Goal: Task Accomplishment & Management: Use online tool/utility

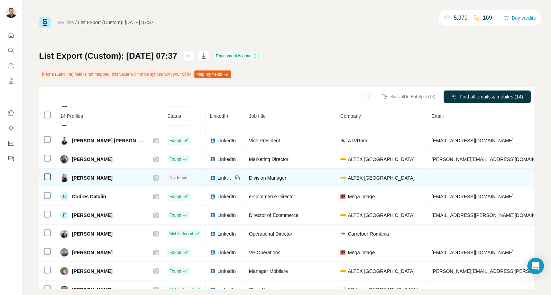
scroll to position [104, 0]
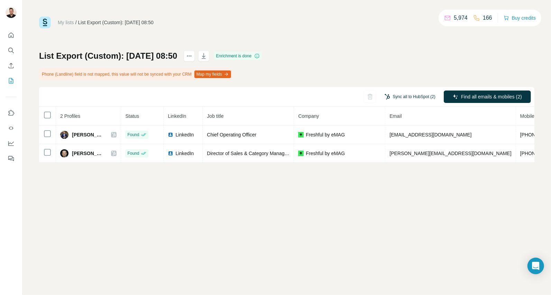
click at [419, 95] on button "Sync all to HubSpot (2)" at bounding box center [410, 97] width 61 height 10
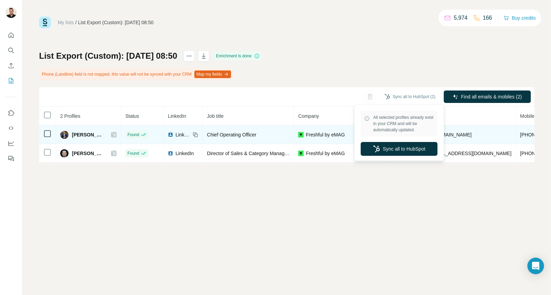
drag, startPoint x: 407, startPoint y: 145, endPoint x: 326, endPoint y: 133, distance: 81.6
click at [406, 146] on button "Sync all to HubSpot" at bounding box center [399, 149] width 77 height 14
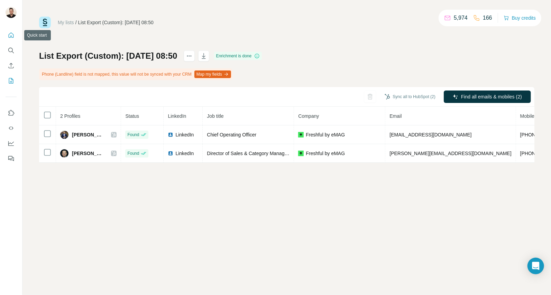
click at [10, 36] on icon "Quick start" at bounding box center [11, 35] width 7 height 7
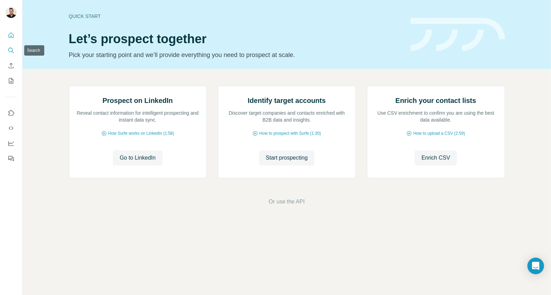
click at [9, 50] on icon "Search" at bounding box center [11, 50] width 7 height 7
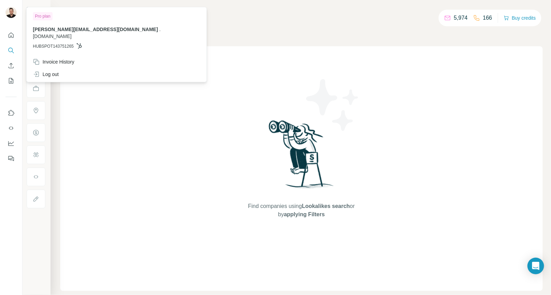
click at [12, 15] on img at bounding box center [11, 12] width 11 height 11
click at [75, 31] on span "[PERSON_NAME][EMAIL_ADDRESS][DOMAIN_NAME]" at bounding box center [95, 30] width 125 height 6
click at [72, 34] on span "[DOMAIN_NAME]" at bounding box center [52, 37] width 39 height 6
click at [44, 17] on div "Pro plan" at bounding box center [43, 16] width 20 height 8
click at [42, 16] on div "Pro plan" at bounding box center [43, 16] width 20 height 8
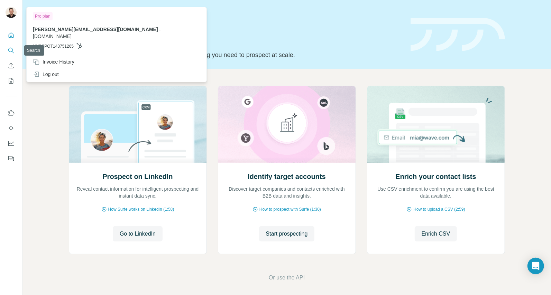
click at [10, 49] on icon "Search" at bounding box center [11, 50] width 7 height 7
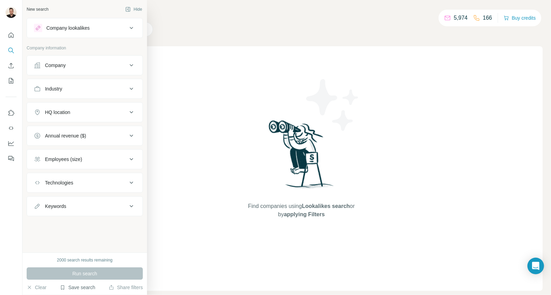
click at [85, 289] on button "Save search" at bounding box center [77, 287] width 35 height 7
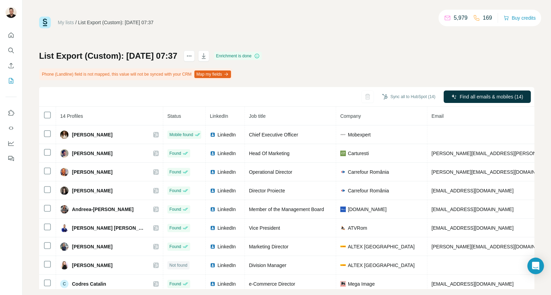
scroll to position [104, 0]
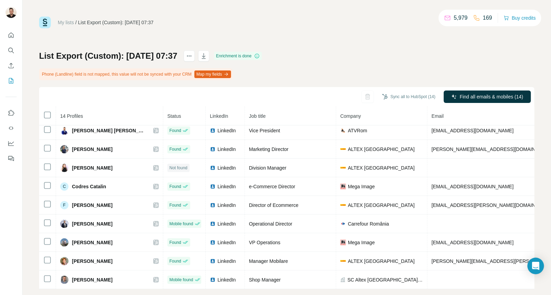
click at [70, 22] on link "My lists" at bounding box center [66, 23] width 16 height 6
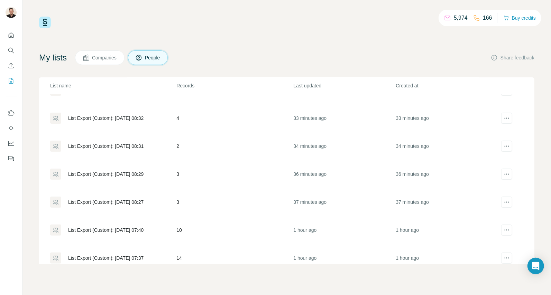
scroll to position [82, 0]
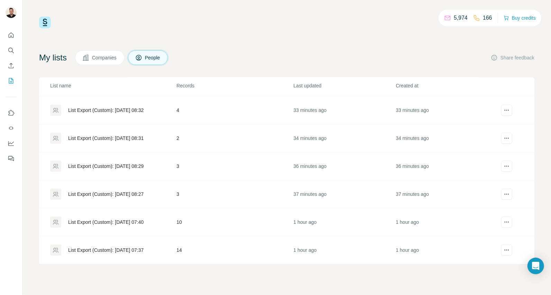
click at [99, 248] on div "List Export (Custom): [DATE] 07:37" at bounding box center [105, 250] width 75 height 7
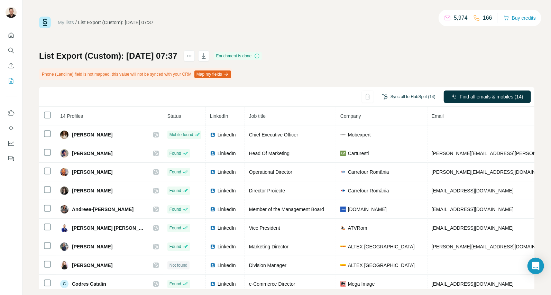
click at [412, 96] on button "Sync all to HubSpot (14)" at bounding box center [408, 97] width 63 height 10
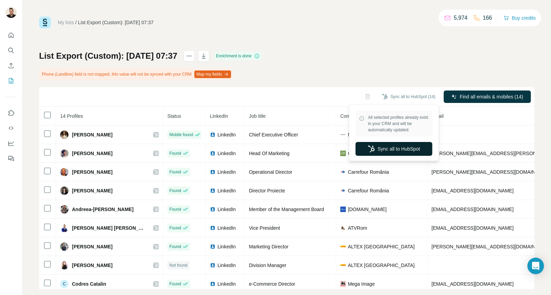
click at [384, 148] on button "Sync all to HubSpot" at bounding box center [394, 149] width 77 height 14
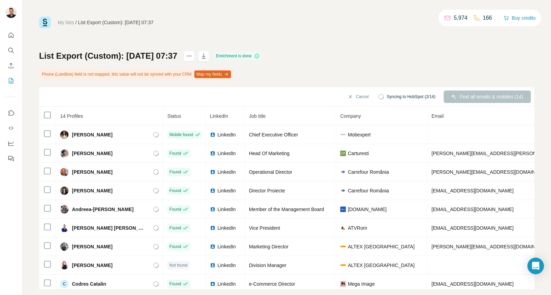
drag, startPoint x: 66, startPoint y: 23, endPoint x: 78, endPoint y: 25, distance: 12.6
drag, startPoint x: 78, startPoint y: 25, endPoint x: 61, endPoint y: 21, distance: 17.4
click at [60, 21] on link "My lists" at bounding box center [66, 23] width 16 height 6
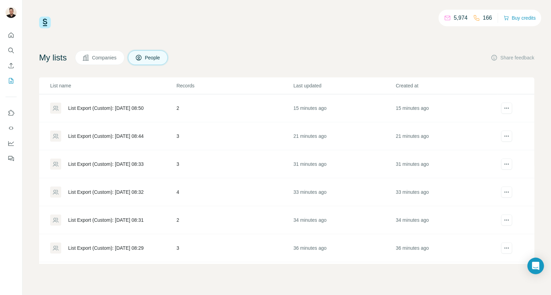
scroll to position [82, 0]
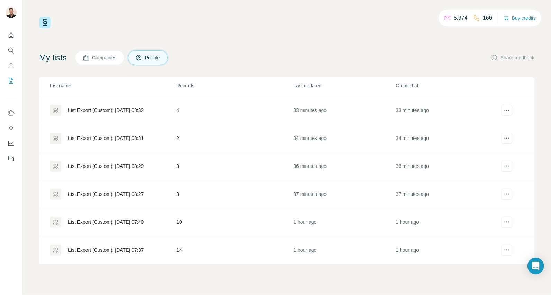
click at [118, 221] on div "List Export (Custom): [DATE] 07:40" at bounding box center [105, 222] width 75 height 7
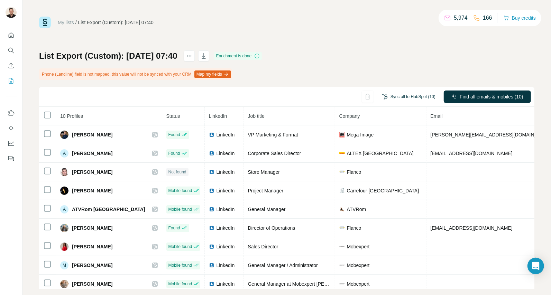
click at [401, 94] on button "Sync all to HubSpot (10)" at bounding box center [408, 97] width 63 height 10
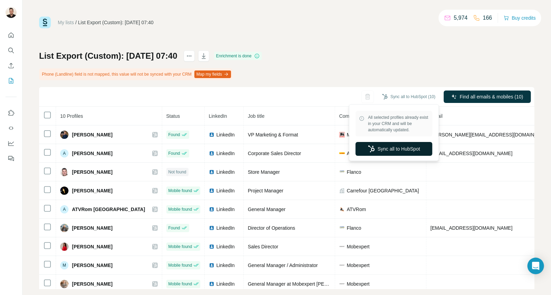
click at [383, 150] on button "Sync all to HubSpot" at bounding box center [394, 149] width 77 height 14
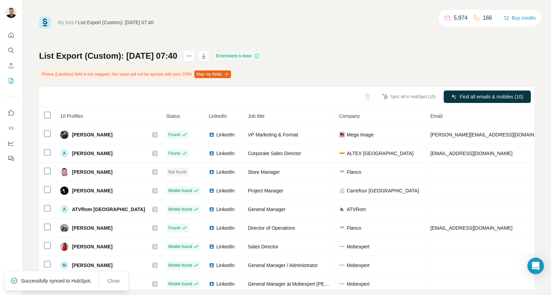
click at [65, 22] on link "My lists" at bounding box center [66, 23] width 16 height 6
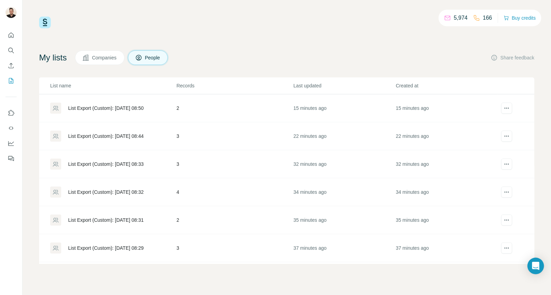
click at [121, 109] on div "List Export (Custom): [DATE] 08:50" at bounding box center [105, 108] width 75 height 7
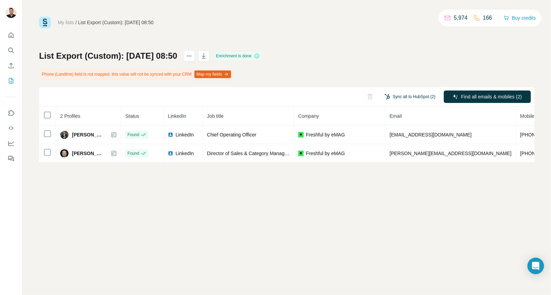
click at [406, 96] on button "Sync all to HubSpot (2)" at bounding box center [410, 97] width 61 height 10
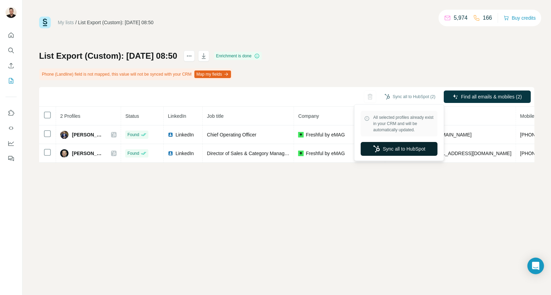
click at [408, 153] on button "Sync all to HubSpot" at bounding box center [399, 149] width 77 height 14
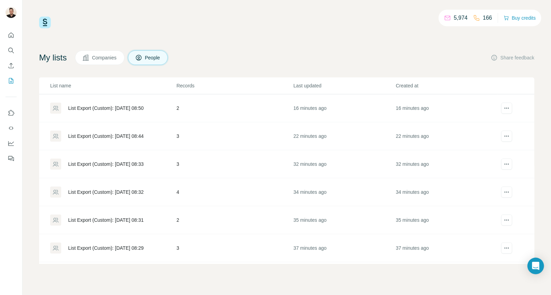
click at [133, 135] on div "List Export (Custom): [DATE] 08:44" at bounding box center [105, 136] width 75 height 7
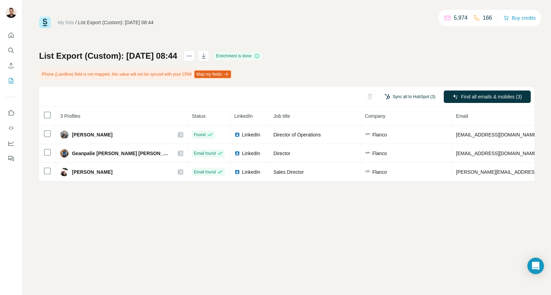
click at [400, 98] on button "Sync all to HubSpot (3)" at bounding box center [410, 97] width 61 height 10
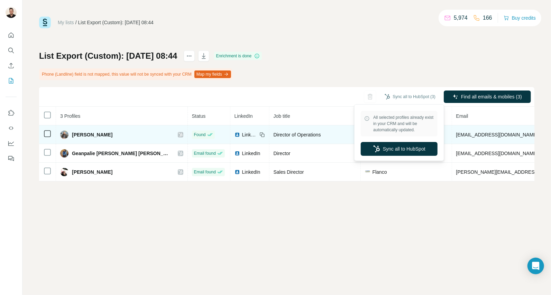
drag, startPoint x: 398, startPoint y: 147, endPoint x: 336, endPoint y: 131, distance: 64.1
click at [397, 148] on button "Sync all to HubSpot" at bounding box center [399, 149] width 77 height 14
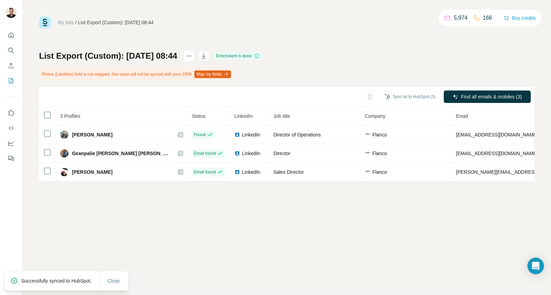
drag, startPoint x: 61, startPoint y: 21, endPoint x: 75, endPoint y: 30, distance: 16.2
click at [61, 21] on link "My lists" at bounding box center [66, 23] width 16 height 6
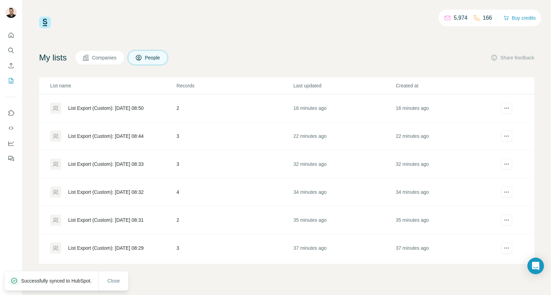
click at [108, 161] on div "List Export (Custom): [DATE] 08:33" at bounding box center [105, 164] width 75 height 7
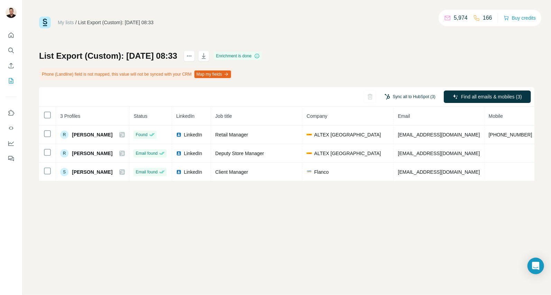
click at [400, 97] on button "Sync all to HubSpot (3)" at bounding box center [410, 97] width 61 height 10
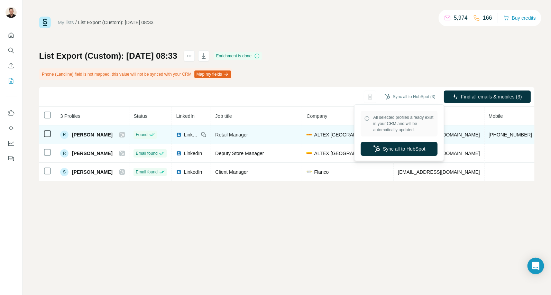
drag, startPoint x: 388, startPoint y: 148, endPoint x: 355, endPoint y: 133, distance: 36.4
click at [388, 148] on button "Sync all to HubSpot" at bounding box center [399, 149] width 77 height 14
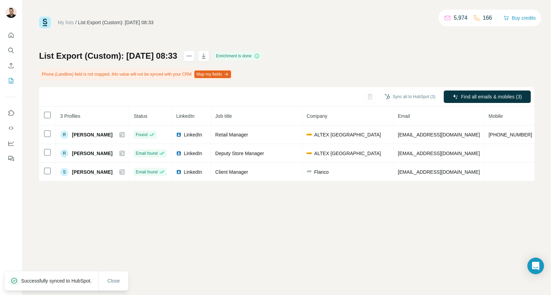
click at [66, 22] on link "My lists" at bounding box center [66, 23] width 16 height 6
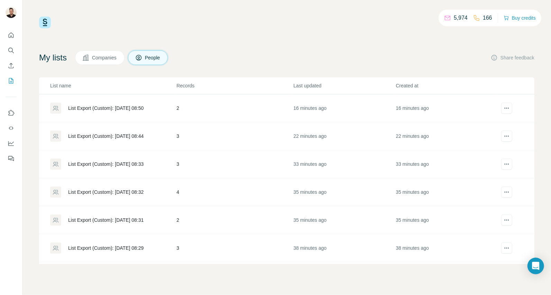
click at [120, 189] on div "List Export (Custom): [DATE] 08:32" at bounding box center [105, 192] width 75 height 7
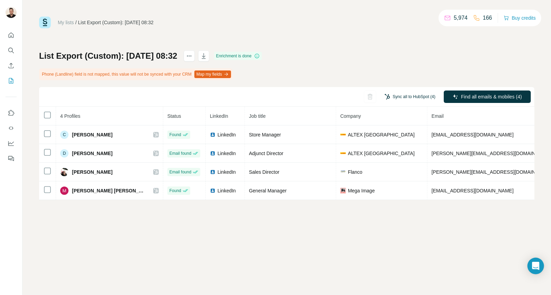
click at [397, 95] on button "Sync all to HubSpot (4)" at bounding box center [410, 97] width 61 height 10
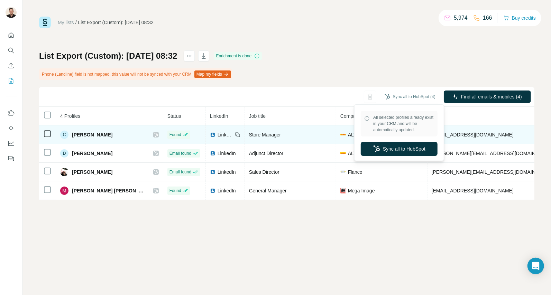
drag, startPoint x: 392, startPoint y: 146, endPoint x: 376, endPoint y: 136, distance: 19.5
click at [392, 147] on button "Sync all to HubSpot" at bounding box center [399, 149] width 77 height 14
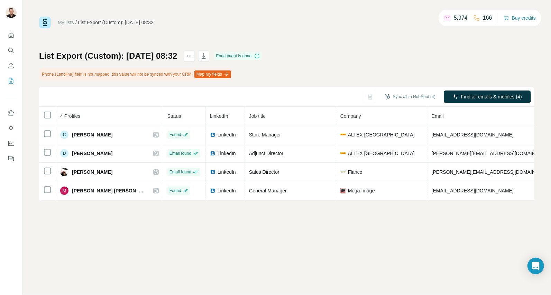
drag, startPoint x: 72, startPoint y: 14, endPoint x: 70, endPoint y: 17, distance: 3.9
click at [71, 16] on div "My lists / List Export (Custom): [DATE] 08:32 5,974 166 Buy credits List Export…" at bounding box center [286, 147] width 529 height 295
click at [67, 21] on link "My lists" at bounding box center [66, 23] width 16 height 6
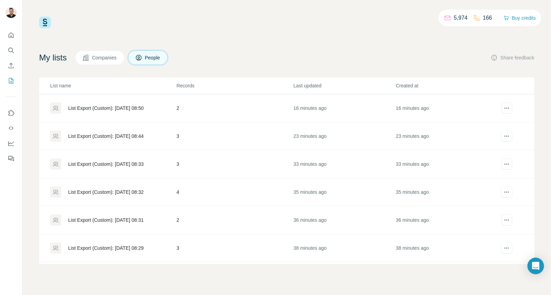
click at [122, 217] on div "List Export (Custom): [DATE] 08:31" at bounding box center [105, 220] width 75 height 7
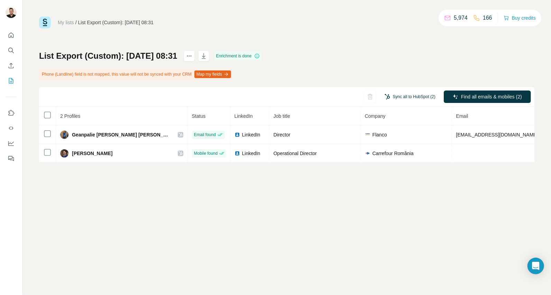
click at [411, 95] on button "Sync all to HubSpot (2)" at bounding box center [410, 97] width 61 height 10
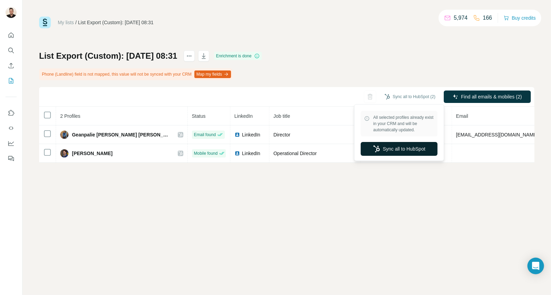
drag, startPoint x: 387, startPoint y: 149, endPoint x: 366, endPoint y: 144, distance: 21.3
click at [387, 149] on button "Sync all to HubSpot" at bounding box center [399, 149] width 77 height 14
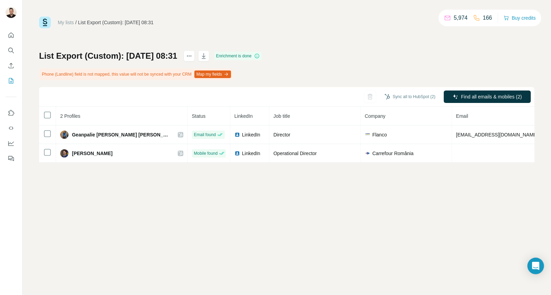
click at [70, 23] on link "My lists" at bounding box center [66, 23] width 16 height 6
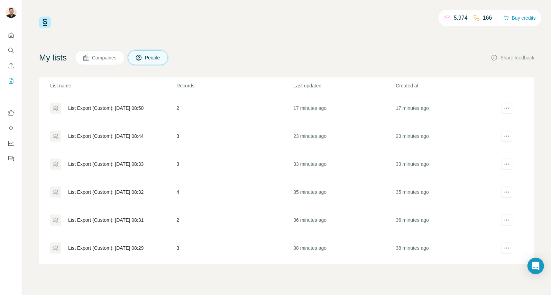
scroll to position [35, 0]
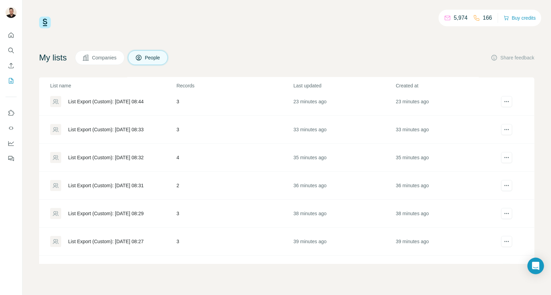
click at [109, 213] on div "List Export (Custom): [DATE] 08:29" at bounding box center [105, 213] width 75 height 7
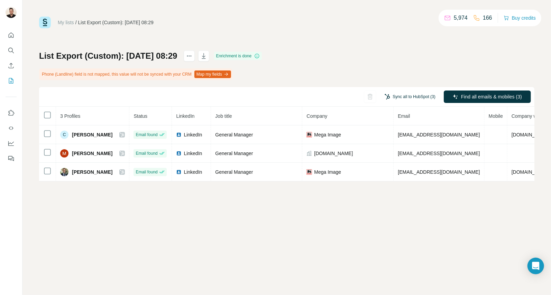
click at [399, 96] on button "Sync all to HubSpot (3)" at bounding box center [410, 97] width 61 height 10
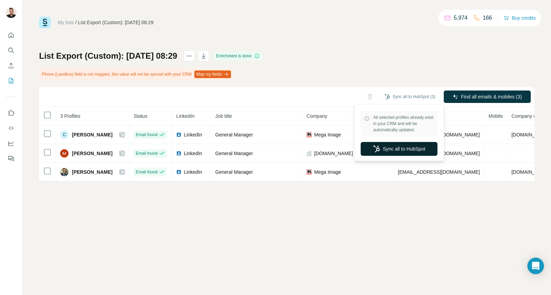
click at [386, 150] on button "Sync all to HubSpot" at bounding box center [399, 149] width 77 height 14
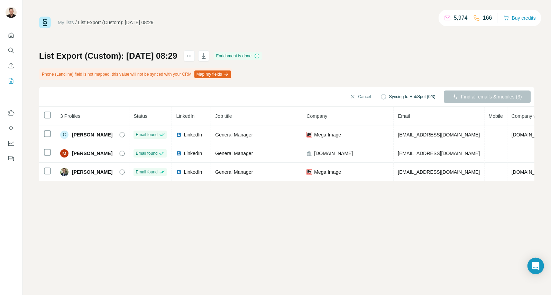
click at [70, 22] on link "My lists" at bounding box center [66, 23] width 16 height 6
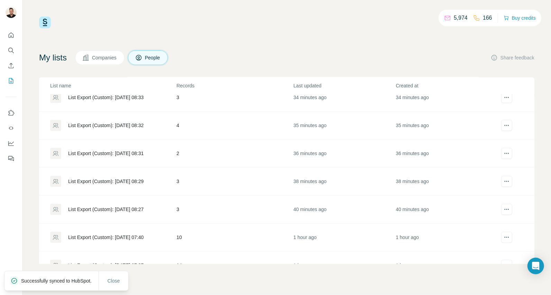
scroll to position [69, 0]
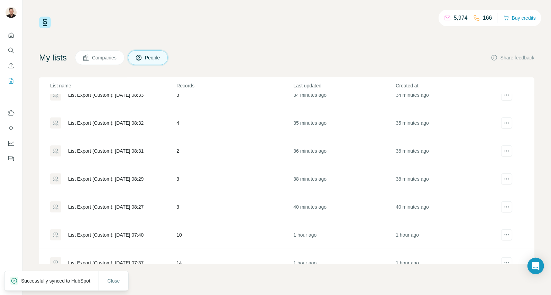
click at [143, 208] on div "List Export (Custom): [DATE] 08:27" at bounding box center [105, 207] width 75 height 7
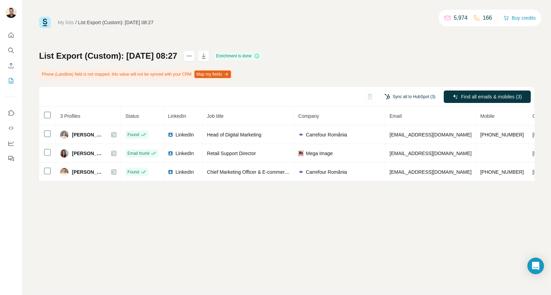
click at [402, 96] on button "Sync all to HubSpot (3)" at bounding box center [410, 97] width 61 height 10
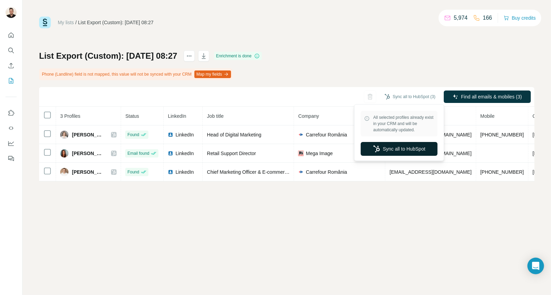
click at [398, 151] on button "Sync all to HubSpot" at bounding box center [399, 149] width 77 height 14
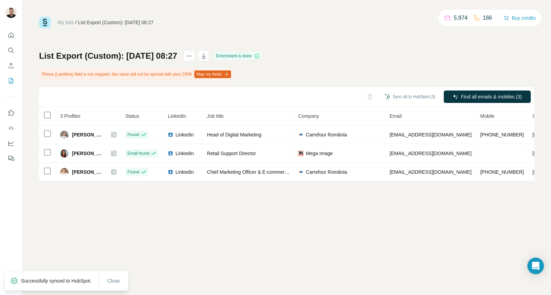
click at [74, 23] on link "My lists" at bounding box center [66, 23] width 16 height 6
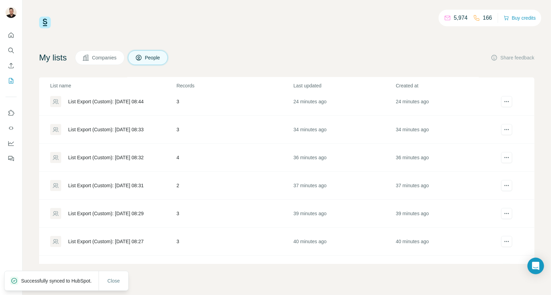
scroll to position [82, 0]
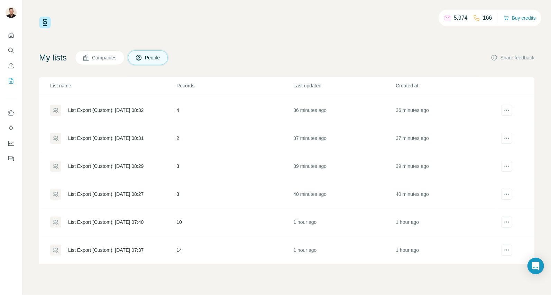
click at [138, 195] on div "List Export (Custom): [DATE] 08:27" at bounding box center [105, 194] width 75 height 7
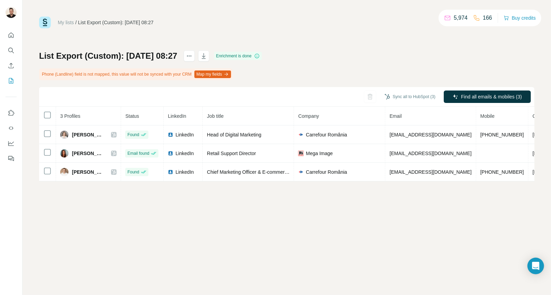
click at [71, 22] on link "My lists" at bounding box center [66, 23] width 16 height 6
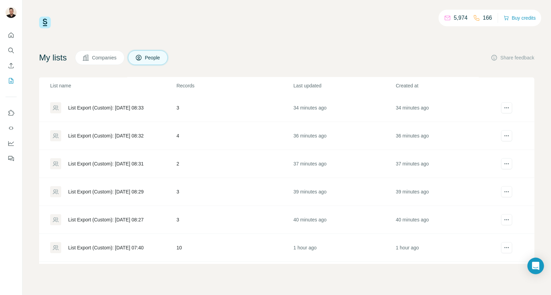
scroll to position [82, 0]
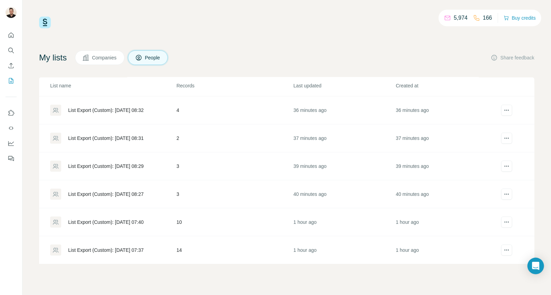
click at [121, 222] on div "List Export (Custom): [DATE] 07:40" at bounding box center [105, 222] width 75 height 7
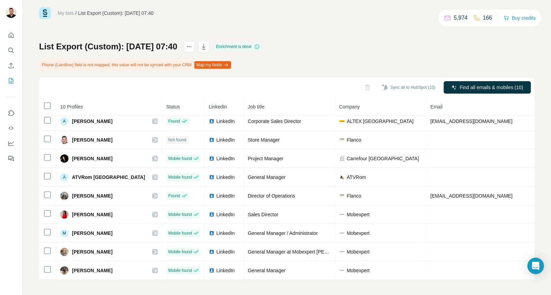
scroll to position [10, 0]
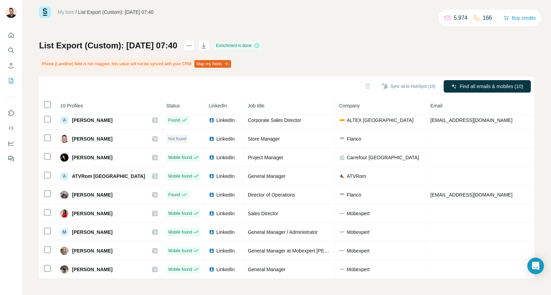
click at [66, 13] on link "My lists" at bounding box center [66, 12] width 16 height 6
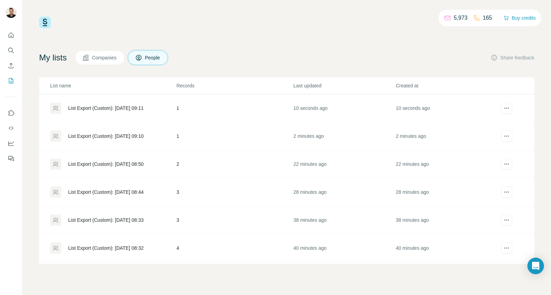
click at [135, 107] on div "List Export (Custom): 29/08/2025 09:11" at bounding box center [105, 108] width 75 height 7
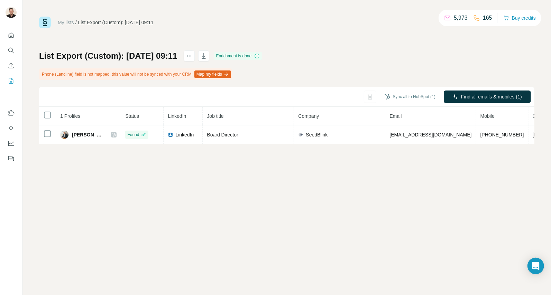
click at [62, 22] on link "My lists" at bounding box center [66, 23] width 16 height 6
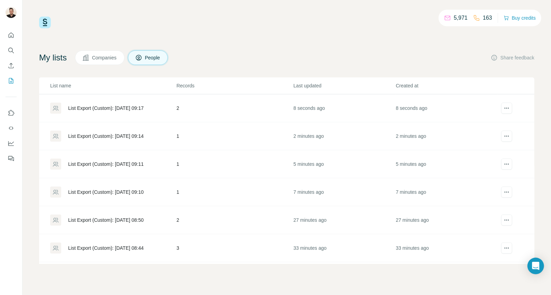
click at [113, 109] on div "List Export (Custom): 29/08/2025 09:17" at bounding box center [105, 108] width 75 height 7
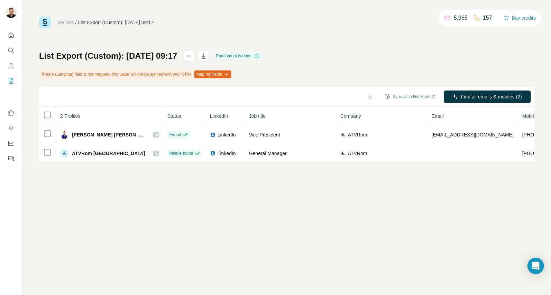
drag, startPoint x: 68, startPoint y: 24, endPoint x: 180, endPoint y: 74, distance: 122.6
click at [68, 24] on link "My lists" at bounding box center [66, 23] width 16 height 6
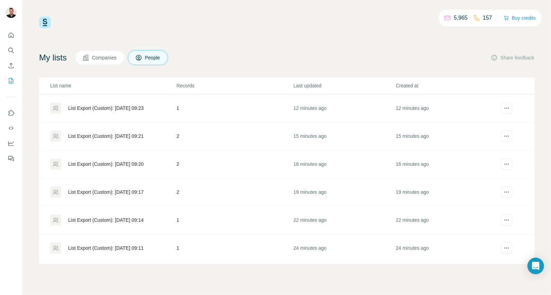
click at [130, 107] on div "List Export (Custom): 29/08/2025 09:23" at bounding box center [105, 108] width 75 height 7
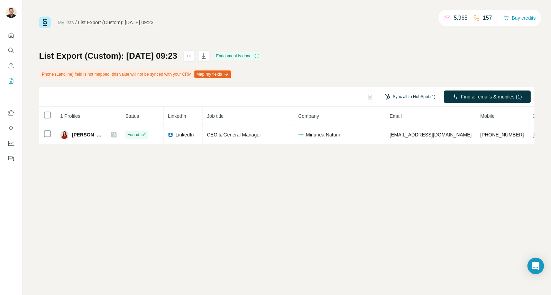
click at [412, 97] on button "Sync all to HubSpot (1)" at bounding box center [410, 97] width 61 height 10
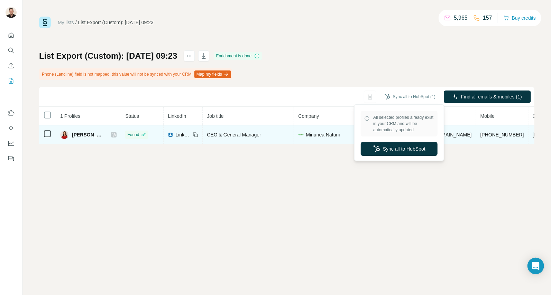
drag, startPoint x: 385, startPoint y: 153, endPoint x: 320, endPoint y: 144, distance: 65.6
click at [386, 153] on button "Sync all to HubSpot" at bounding box center [399, 149] width 77 height 14
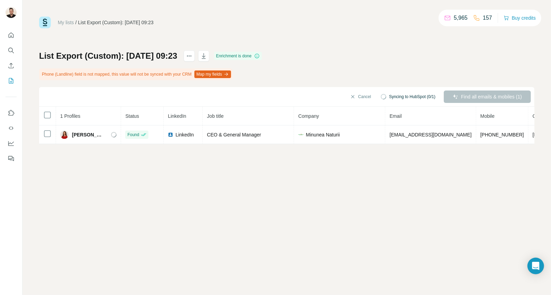
click at [67, 20] on link "My lists" at bounding box center [66, 23] width 16 height 6
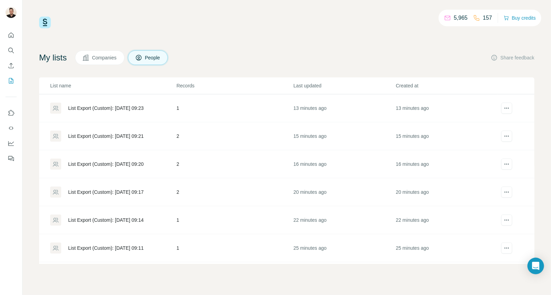
click at [135, 137] on div "List Export (Custom): 29/08/2025 09:21" at bounding box center [105, 136] width 75 height 7
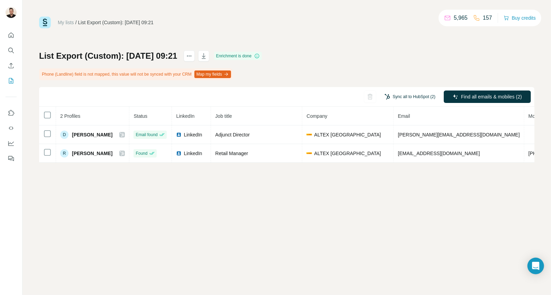
click at [401, 96] on button "Sync all to HubSpot (2)" at bounding box center [410, 97] width 61 height 10
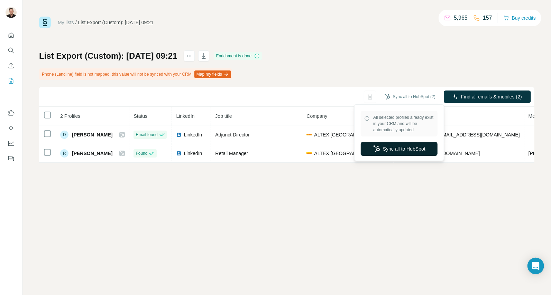
click at [387, 147] on button "Sync all to HubSpot" at bounding box center [399, 149] width 77 height 14
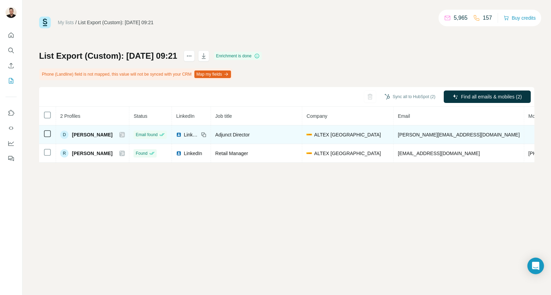
click at [120, 133] on icon at bounding box center [122, 135] width 4 height 6
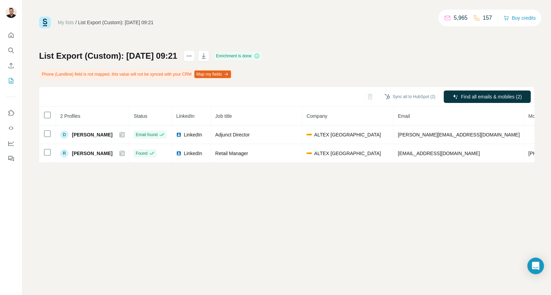
click at [61, 25] on link "My lists" at bounding box center [66, 23] width 16 height 6
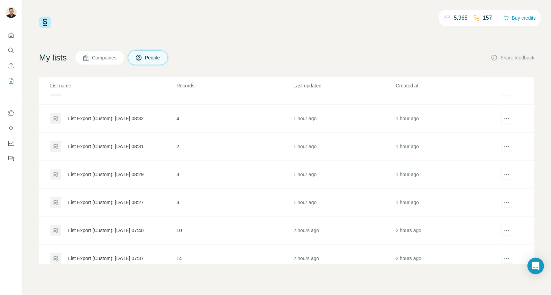
scroll to position [278, 0]
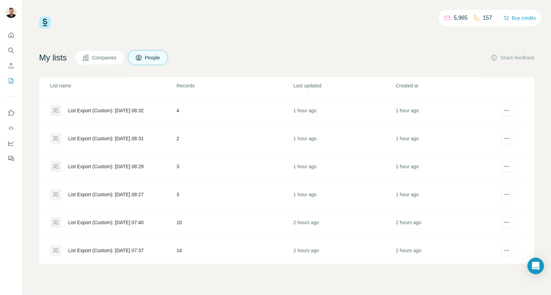
click at [137, 249] on div "List Export (Custom): [DATE] 07:37" at bounding box center [105, 250] width 75 height 7
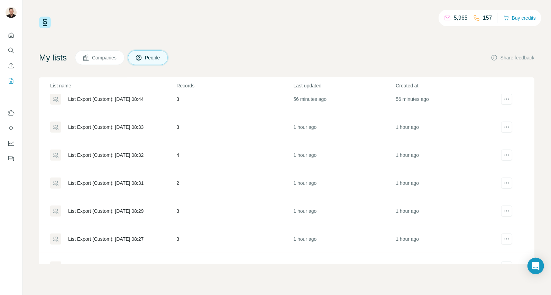
scroll to position [278, 0]
